Goal: Information Seeking & Learning: Learn about a topic

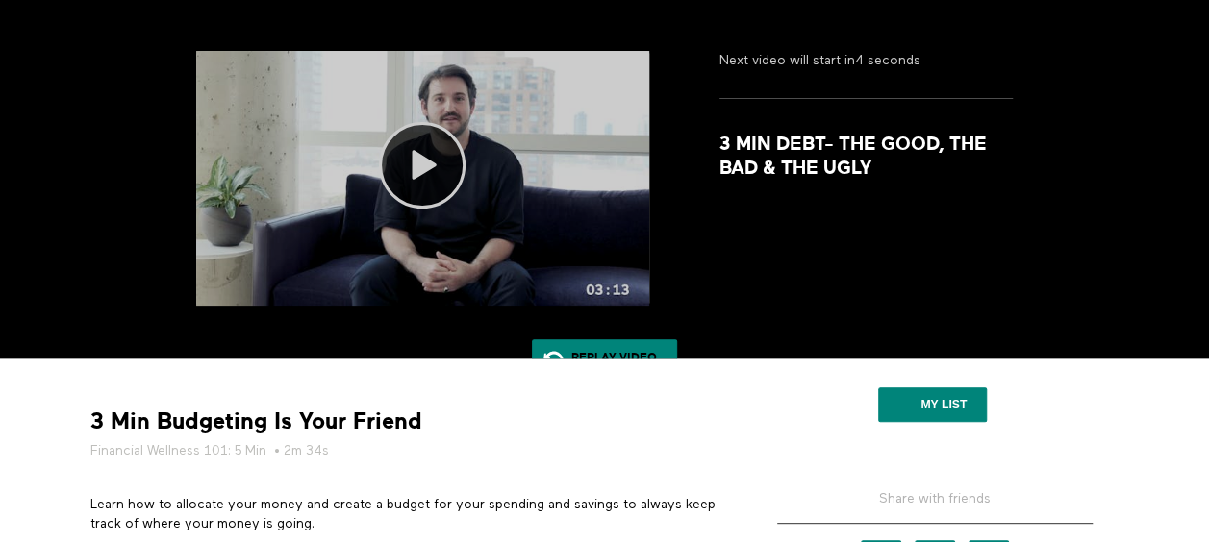
scroll to position [164, 0]
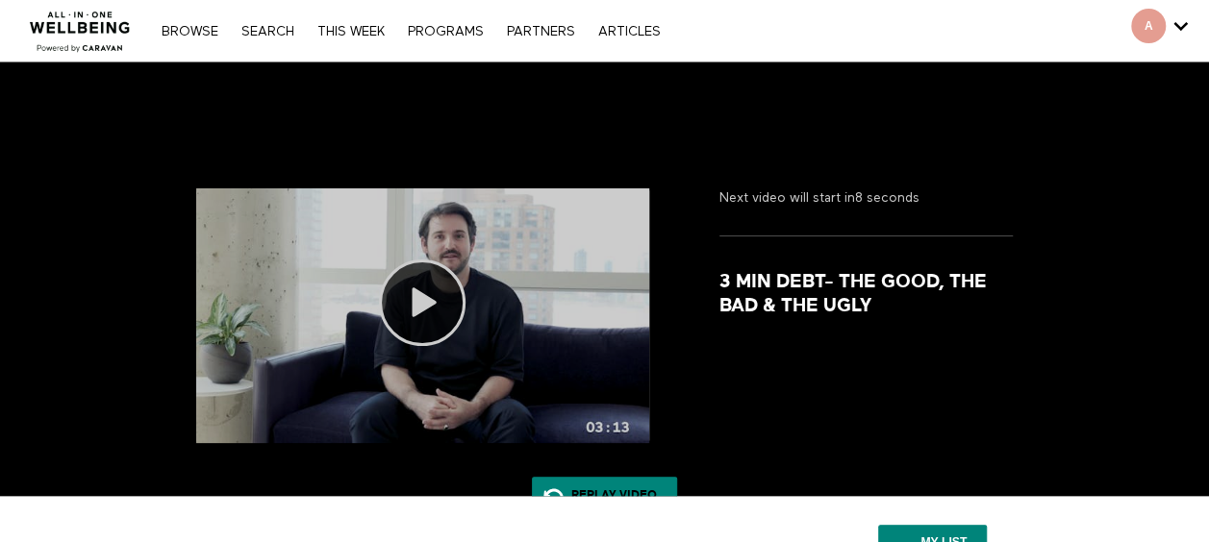
drag, startPoint x: 441, startPoint y: 103, endPoint x: 485, endPoint y: 260, distance: 162.9
click at [485, 260] on section "Next video will start in 8 seconds 3 Min Debt- The Good, The Bad & The Ugly Deb…" at bounding box center [604, 352] width 1209 height 578
click at [449, 295] on icon at bounding box center [422, 303] width 87 height 87
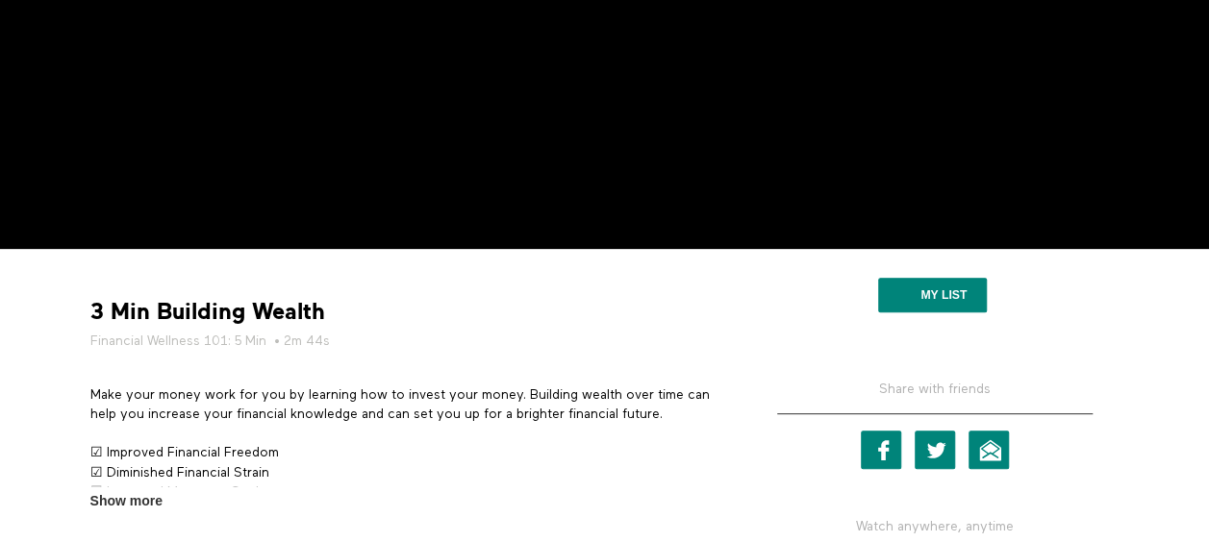
scroll to position [34, 0]
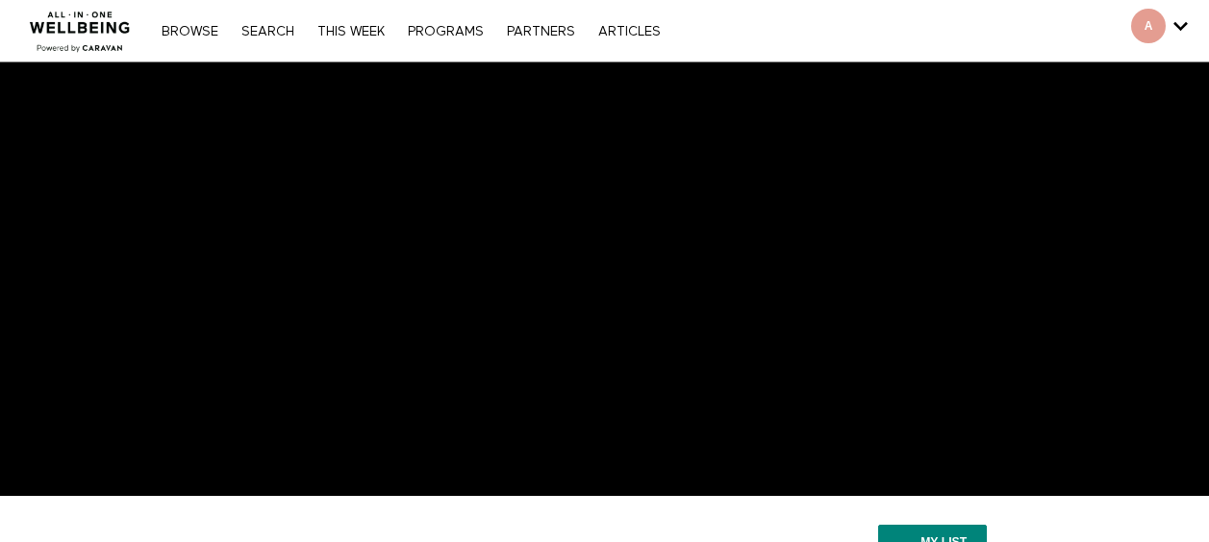
scroll to position [34, 0]
